Goal: Transaction & Acquisition: Purchase product/service

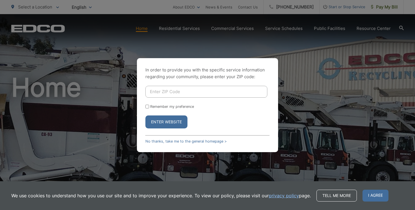
click at [205, 34] on div "In order to provide you with the specific service information regarding your co…" at bounding box center [207, 105] width 415 height 210
click at [169, 95] on input "Enter ZIP Code" at bounding box center [206, 92] width 122 height 12
type input "92078"
click at [168, 121] on button "Enter Website" at bounding box center [166, 122] width 42 height 13
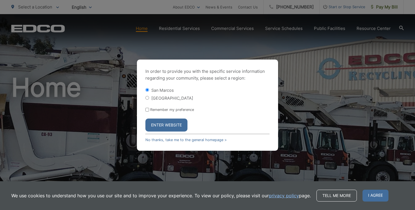
click at [168, 121] on button "Enter Website" at bounding box center [166, 125] width 42 height 13
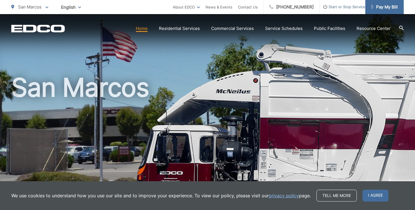
click at [378, 7] on span "Pay My Bill" at bounding box center [384, 7] width 27 height 7
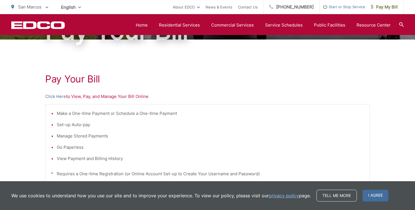
scroll to position [70, 0]
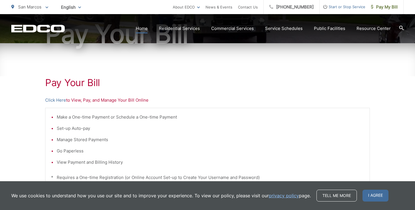
click at [145, 29] on link "Home" at bounding box center [142, 28] width 12 height 7
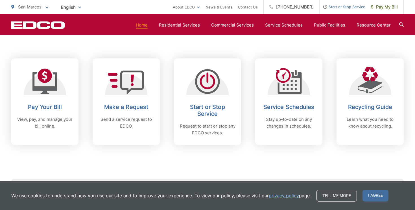
scroll to position [224, 0]
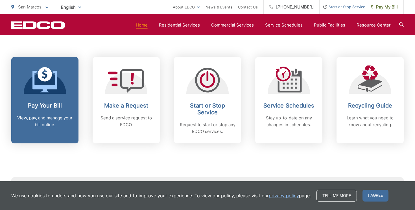
click at [51, 105] on h2 "Pay Your Bill" at bounding box center [45, 105] width 56 height 7
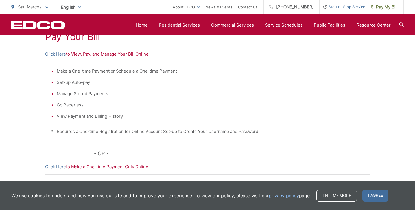
scroll to position [119, 0]
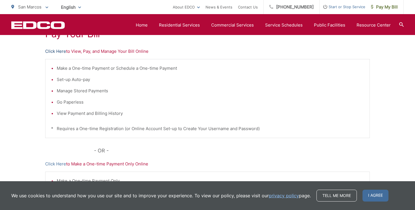
click at [61, 50] on link "Click Here" at bounding box center [55, 51] width 21 height 7
